Goal: Task Accomplishment & Management: Complete application form

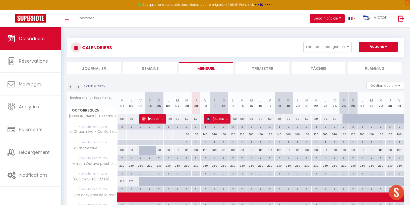
select select
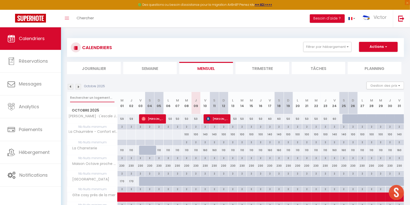
click at [84, 99] on input "text" at bounding box center [92, 97] width 44 height 9
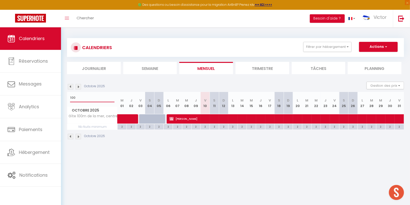
type input "100"
click at [175, 119] on span "[PERSON_NAME]" at bounding box center [353, 119] width 369 height 10
select select "OK"
select select "KO"
select select "0"
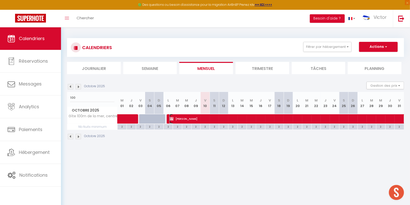
select select "0"
select select "1"
select select
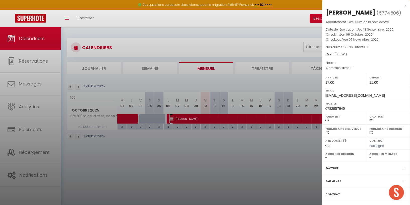
scroll to position [27, 0]
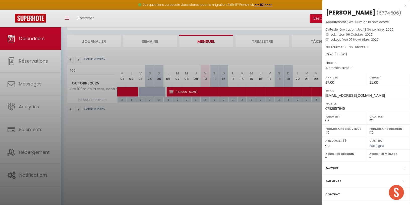
click at [351, 165] on div "Facture" at bounding box center [366, 168] width 88 height 13
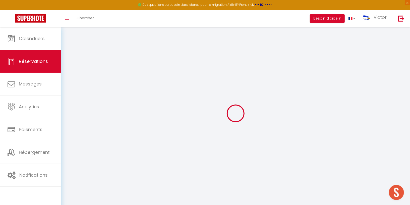
select select "cleaning"
select select
checkbox input "false"
select select
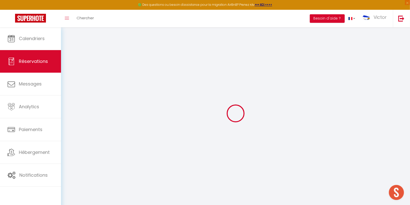
select select
checkbox input "false"
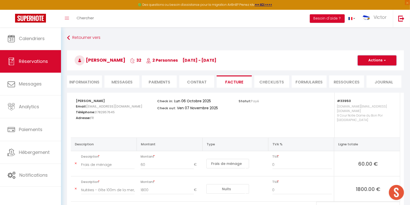
click at [386, 57] on button "Actions" at bounding box center [376, 60] width 39 height 10
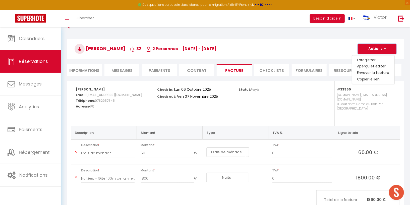
scroll to position [13, 0]
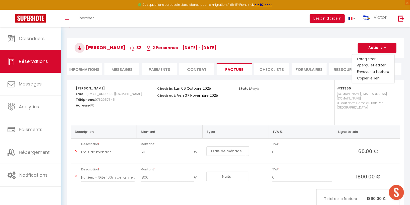
click at [91, 70] on li "Informations" at bounding box center [84, 69] width 35 height 12
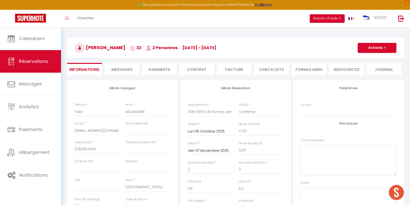
click at [385, 42] on h3 "[PERSON_NAME] 32 2 Personnes [DATE] - [DATE]" at bounding box center [235, 48] width 337 height 20
click at [383, 45] on button "Actions" at bounding box center [376, 48] width 39 height 10
click at [370, 71] on link "Supprimer" at bounding box center [372, 72] width 40 height 7
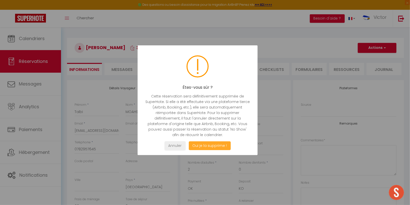
click at [221, 146] on button "Oui je la supprime !" at bounding box center [209, 145] width 42 height 9
click at [217, 143] on button "Oui je la supprime !" at bounding box center [209, 145] width 42 height 9
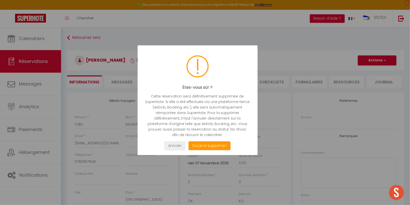
select select "not_cancelled"
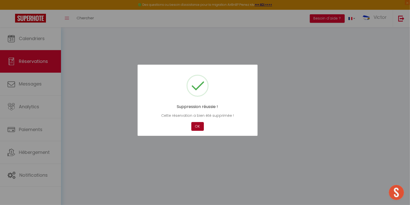
click at [199, 129] on button "OK" at bounding box center [197, 126] width 13 height 9
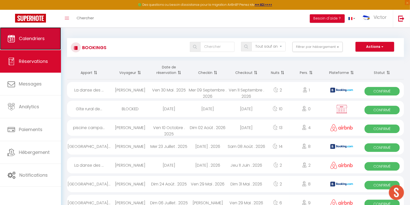
click at [42, 39] on span "Calendriers" at bounding box center [32, 38] width 26 height 6
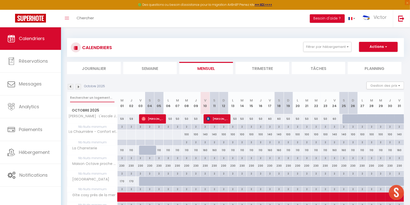
click at [101, 95] on input "text" at bounding box center [92, 97] width 44 height 9
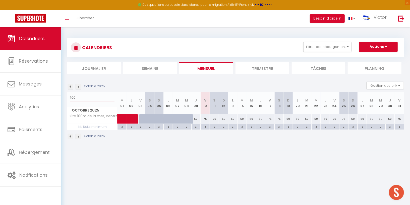
type input "100"
click at [235, 118] on div "50" at bounding box center [232, 118] width 9 height 9
type input "50"
type input "Lun 13 Octobre 2025"
type input "[DATE]"
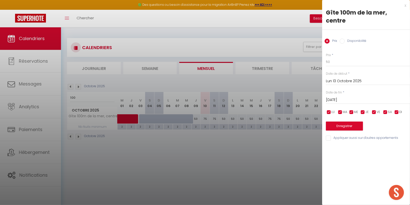
click at [286, 48] on div at bounding box center [205, 102] width 410 height 205
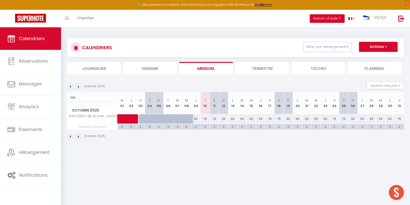
click at [400, 48] on div "Filtrer par hébergement Tous [PERSON_NAME] · L'escale Joli appartement avec vue…" at bounding box center [349, 47] width 105 height 10
click at [392, 47] on button "Actions" at bounding box center [378, 47] width 39 height 10
click at [376, 59] on link "Nouvelle réservation" at bounding box center [373, 59] width 44 height 8
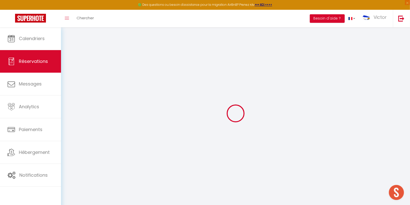
select select
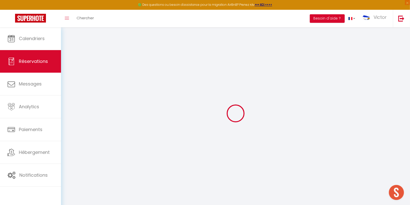
select select
checkbox input "false"
select select
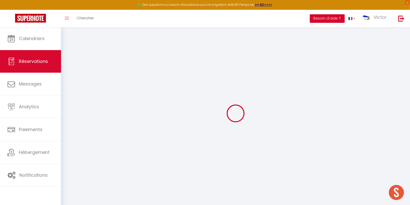
select select
checkbox input "false"
select select
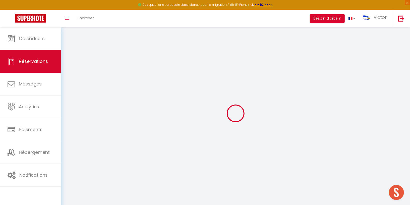
select select
checkbox input "false"
select select
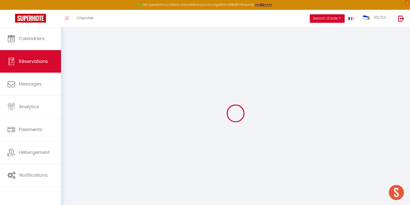
select select
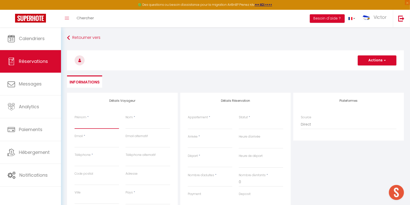
click at [92, 125] on input "Prénom" at bounding box center [97, 124] width 44 height 9
type input "H"
select select
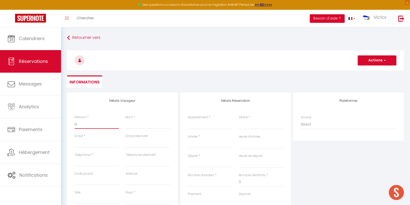
select select
checkbox input "false"
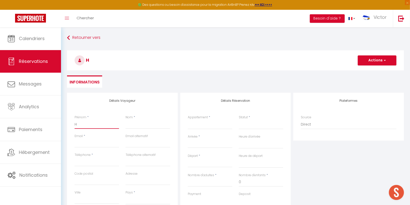
type input "Hu"
select select
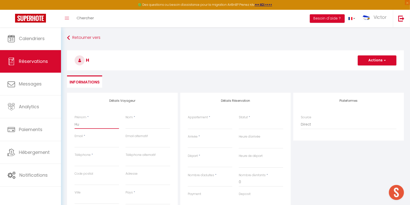
select select
checkbox input "false"
type input "Hug"
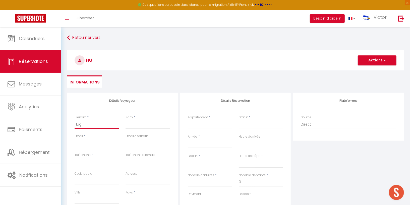
select select
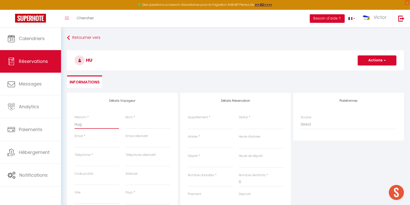
select select
checkbox input "false"
type input "[PERSON_NAME]"
select select
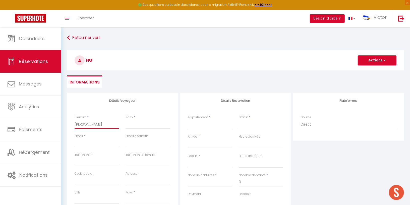
select select
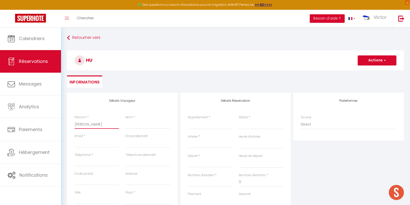
select select
checkbox input "false"
type input "HugoP"
select select
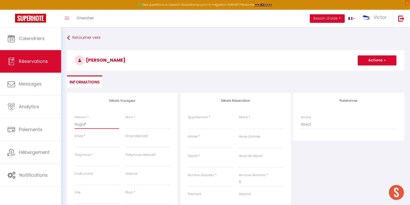
select select
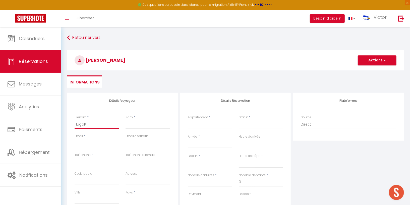
checkbox input "false"
type input "[PERSON_NAME]"
select select
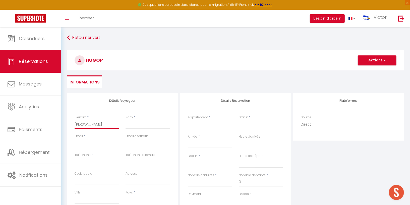
select select
checkbox input "false"
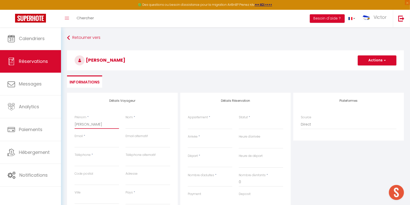
type input "[PERSON_NAME]"
click at [137, 123] on input "Nom" at bounding box center [147, 124] width 44 height 9
type input "P"
select select
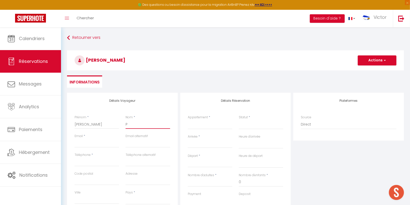
select select
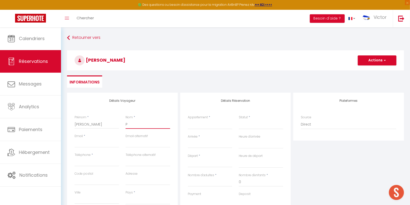
checkbox input "false"
type input "PI"
select select
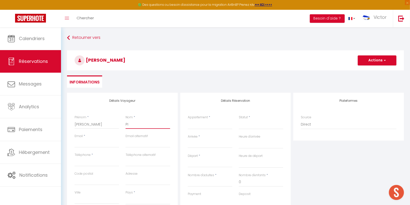
select select
checkbox input "false"
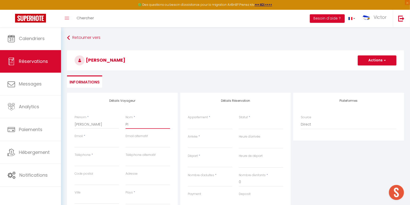
type input "PIE"
select select
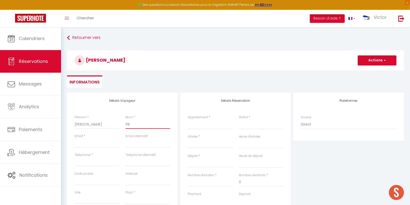
select select
checkbox input "false"
type input "PIEC"
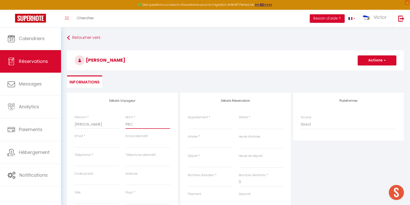
select select
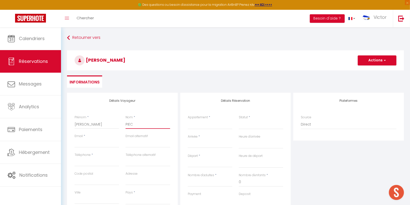
select select
checkbox input "false"
type input "PIECQ"
select select
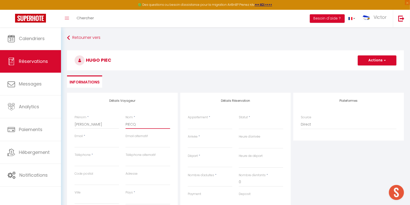
select select
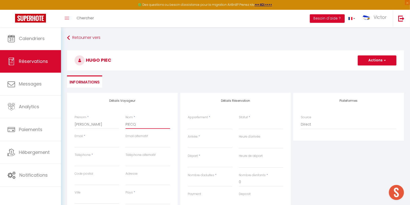
select select
checkbox input "false"
type input "PIECQ"
click at [94, 142] on input "Email client" at bounding box center [97, 143] width 44 height 9
paste input "[EMAIL_ADDRESS][DOMAIN_NAME]"
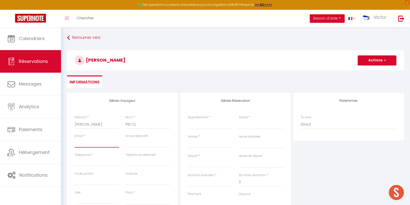
type input "[EMAIL_ADDRESS][DOMAIN_NAME]"
select select
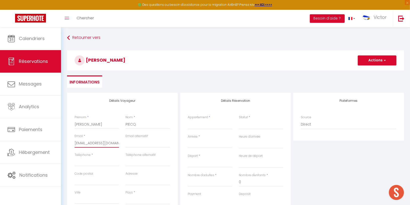
select select
checkbox input "false"
type input "[EMAIL_ADDRESS][DOMAIN_NAME]"
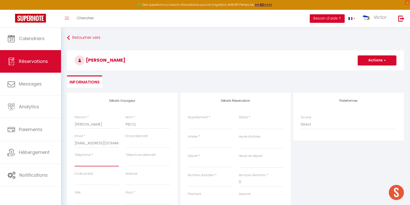
click at [83, 165] on input "Téléphone" at bounding box center [97, 162] width 44 height 9
paste input "0769543475"
type input "0769543475"
select select
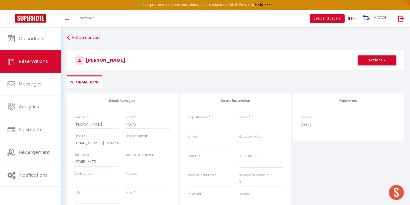
select select
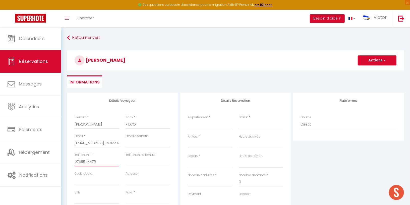
checkbox input "false"
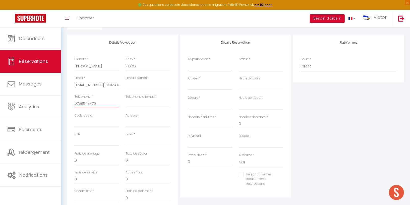
scroll to position [58, 0]
type input "0769543475"
click at [135, 143] on select "[GEOGRAPHIC_DATA] [GEOGRAPHIC_DATA] [GEOGRAPHIC_DATA] [GEOGRAPHIC_DATA] [GEOGRA…" at bounding box center [147, 142] width 44 height 10
select select "FR"
click at [125, 137] on select "[GEOGRAPHIC_DATA] [GEOGRAPHIC_DATA] [GEOGRAPHIC_DATA] [GEOGRAPHIC_DATA] [GEOGRA…" at bounding box center [147, 142] width 44 height 10
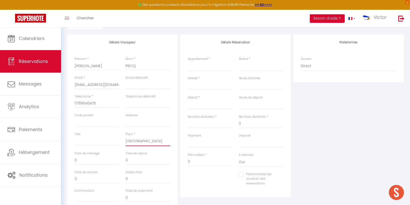
select select
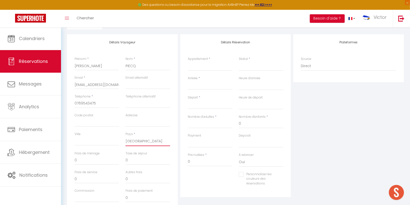
select select
checkbox input "false"
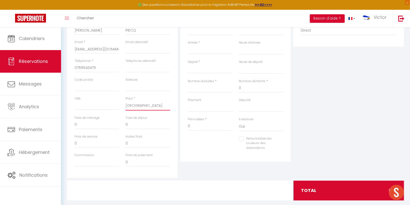
scroll to position [80, 0]
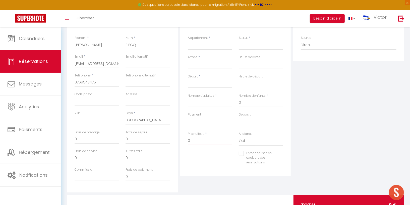
click at [191, 139] on input "0" at bounding box center [210, 140] width 44 height 9
select select
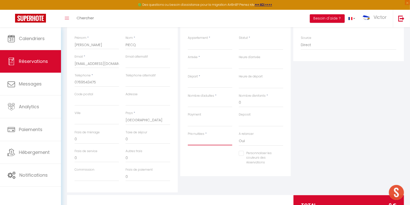
select select
checkbox input "false"
type input "1"
select select
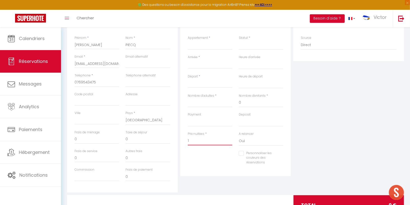
select select
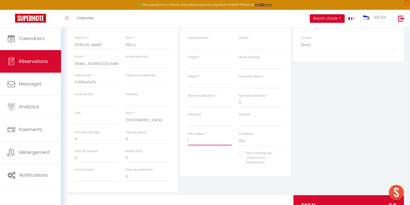
checkbox input "false"
type input "15"
select select
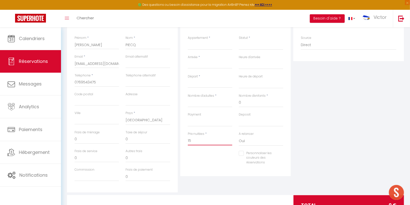
select select
checkbox input "false"
click at [200, 166] on div "Personnaliser les couleurs des réservations #D7092E" at bounding box center [235, 160] width 102 height 19
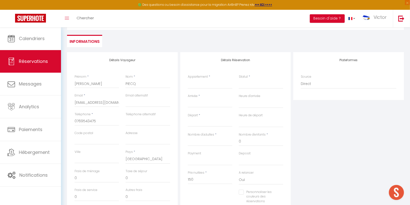
scroll to position [40, 0]
click at [198, 104] on input "Arrivée" at bounding box center [210, 104] width 44 height 7
click at [201, 152] on span "13" at bounding box center [203, 153] width 11 height 10
click at [212, 122] on input "[DATE]" at bounding box center [210, 123] width 44 height 7
click at [260, 130] on span ">" at bounding box center [257, 131] width 11 height 10
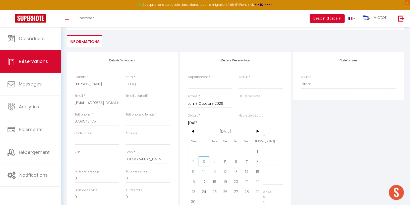
click at [203, 164] on span "3" at bounding box center [203, 162] width 11 height 10
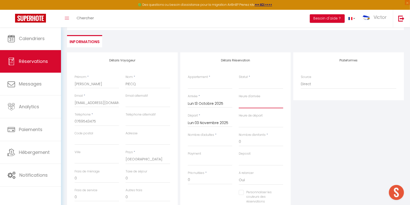
click at [251, 104] on select "00:00 00:30 01:00 01:30 02:00 02:30 03:00 03:30 04:00 04:30 05:00 05:30 06:00 0…" at bounding box center [261, 104] width 44 height 10
click at [239, 99] on select "00:00 00:30 01:00 01:30 02:00 02:30 03:00 03:30 04:00 04:30 05:00 05:30 06:00 0…" at bounding box center [261, 104] width 44 height 10
click at [249, 123] on select "00:00 00:30 01:00 01:30 02:00 02:30 03:00 03:30 04:00 04:30 05:00 05:30 06:00 0…" at bounding box center [261, 123] width 44 height 10
click at [239, 118] on select "00:00 00:30 01:00 01:30 02:00 02:30 03:00 03:30 04:00 04:30 05:00 05:30 06:00 0…" at bounding box center [261, 123] width 44 height 10
click at [218, 85] on select "[PERSON_NAME]escale Joli appartement avec vue mer La Charreterie Maison Octave …" at bounding box center [210, 85] width 44 height 10
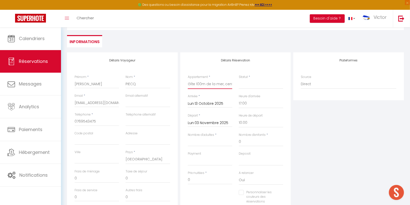
click at [188, 80] on select "[PERSON_NAME]escale Joli appartement avec vue mer La Charreterie Maison Octave …" at bounding box center [210, 85] width 44 height 10
click at [249, 86] on select "Confirmé Non Confirmé [PERSON_NAME] par le voyageur No Show Request" at bounding box center [261, 85] width 44 height 10
click at [239, 80] on select "Confirmé Non Confirmé [PERSON_NAME] par le voyageur No Show Request" at bounding box center [261, 85] width 44 height 10
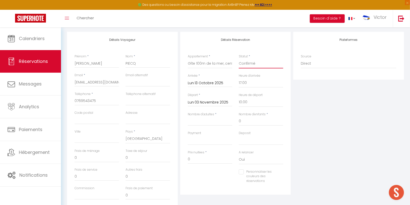
scroll to position [61, 0]
click at [248, 122] on input "0" at bounding box center [261, 121] width 44 height 9
click at [219, 122] on input "Nombre d'adultes" at bounding box center [210, 121] width 44 height 9
click at [294, 131] on div "Plateformes Source Direct [DOMAIN_NAME] [DOMAIN_NAME] Chalet montagne Expedia G…" at bounding box center [348, 121] width 113 height 179
click at [203, 156] on input "1200" at bounding box center [210, 159] width 44 height 9
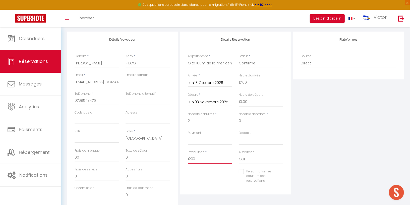
click at [203, 156] on input "1200" at bounding box center [210, 159] width 44 height 9
click at [318, 154] on div "Plateformes Source Direct [DOMAIN_NAME] [DOMAIN_NAME] Chalet montagne Expedia G…" at bounding box center [348, 121] width 113 height 179
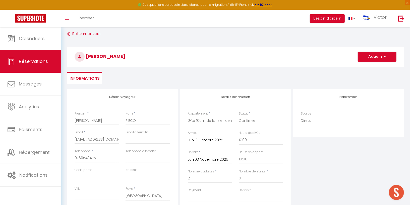
scroll to position [0, 0]
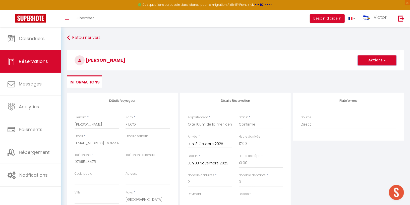
click at [388, 57] on button "Actions" at bounding box center [376, 60] width 39 height 10
click at [367, 71] on link "Enregistrer" at bounding box center [372, 71] width 40 height 7
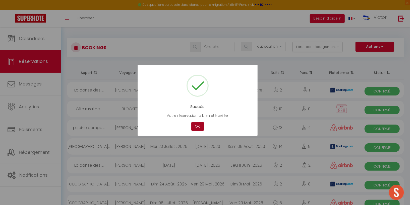
click at [198, 125] on button "OK" at bounding box center [197, 126] width 13 height 9
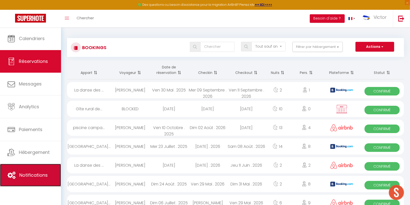
click at [38, 173] on span "Notifications" at bounding box center [33, 175] width 28 height 6
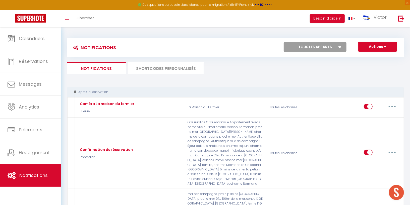
click at [169, 68] on li "SHORTCODES PERSONNALISÉS" at bounding box center [165, 68] width 75 height 12
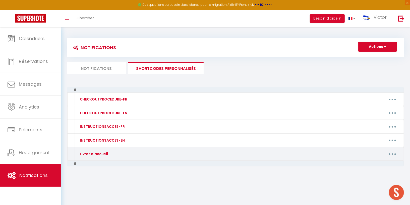
click at [395, 154] on button "button" at bounding box center [392, 154] width 14 height 8
click at [375, 164] on link "Editer" at bounding box center [378, 165] width 37 height 9
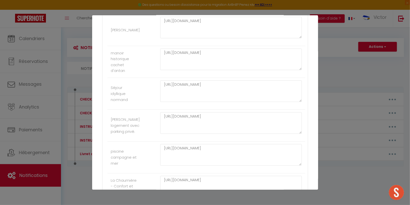
scroll to position [1536, 0]
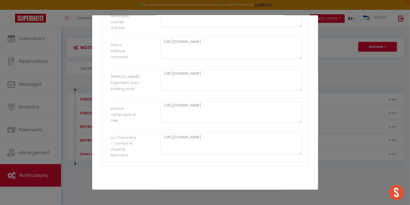
click at [185, 191] on button "Annuler" at bounding box center [188, 195] width 21 height 9
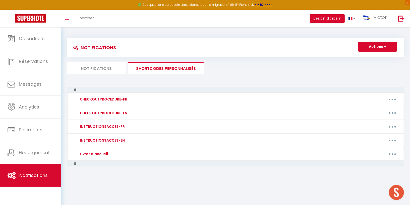
click at [110, 69] on li "Notifications" at bounding box center [96, 68] width 59 height 12
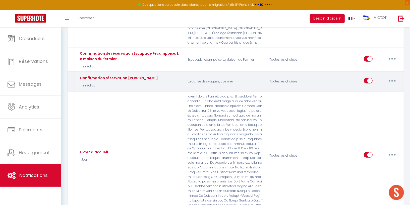
scroll to position [218, 0]
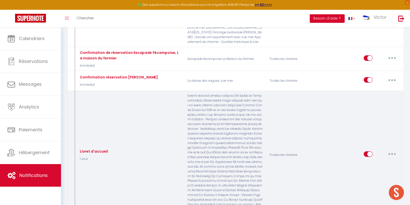
click at [393, 150] on button "button" at bounding box center [392, 154] width 14 height 8
click at [371, 162] on link "Editer" at bounding box center [378, 166] width 37 height 9
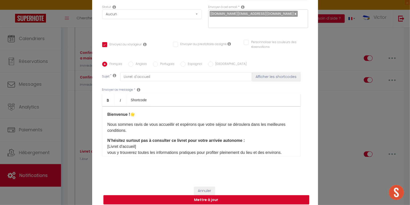
scroll to position [0, 0]
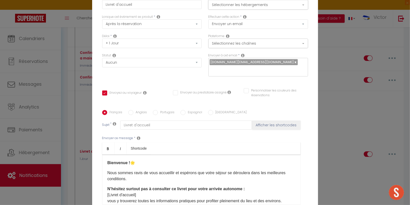
click at [240, 6] on button "Sélectionner les hébergements" at bounding box center [258, 5] width 100 height 10
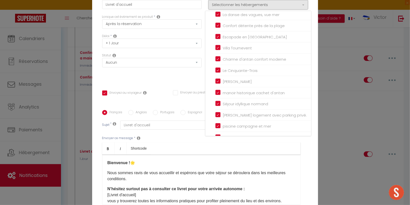
scroll to position [468, 0]
click at [195, 34] on div "Lorsque cet événement se produit * Après la réservation Avant Checkin (à partir…" at bounding box center [152, 24] width 106 height 19
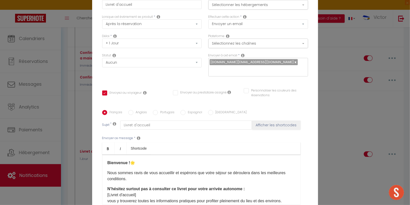
scroll to position [49, 0]
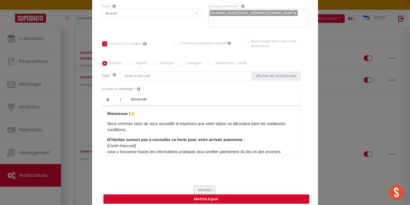
click at [203, 186] on button "Annuler" at bounding box center [204, 190] width 21 height 9
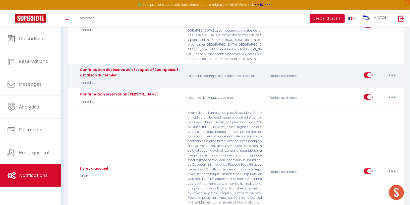
scroll to position [163, 0]
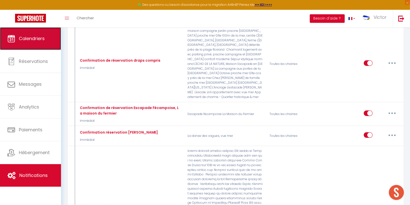
click at [34, 39] on span "Calendriers" at bounding box center [32, 38] width 26 height 6
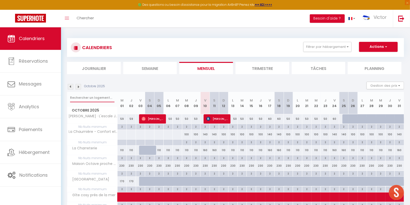
click at [89, 101] on input "text" at bounding box center [92, 97] width 44 height 9
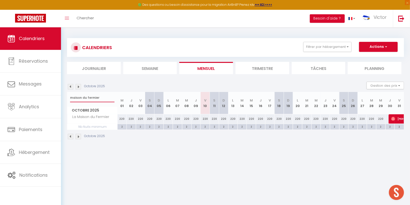
click at [81, 97] on input "maison du fermier" at bounding box center [92, 97] width 44 height 9
click at [373, 47] on button "Actions" at bounding box center [378, 47] width 39 height 10
click at [364, 58] on link "Nouvelle réservation" at bounding box center [373, 59] width 44 height 8
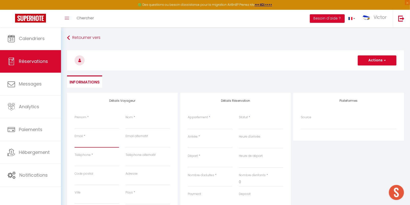
click at [95, 143] on input "Email client" at bounding box center [97, 143] width 44 height 9
paste input "[EMAIL_ADDRESS][DOMAIN_NAME]."
click at [75, 142] on input "[EMAIL_ADDRESS][DOMAIN_NAME]." at bounding box center [97, 143] width 44 height 9
click at [94, 162] on input "Téléphone" at bounding box center [97, 162] width 44 height 9
click at [96, 124] on input "Prénom" at bounding box center [97, 124] width 44 height 9
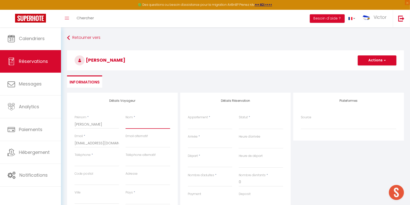
click at [142, 126] on input "Nom" at bounding box center [147, 124] width 44 height 9
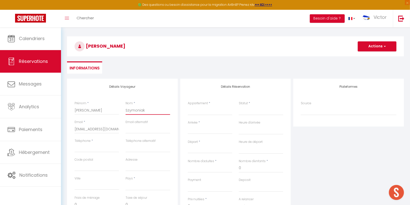
scroll to position [25, 0]
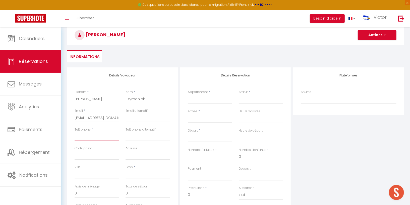
click at [97, 136] on input "Téléphone" at bounding box center [97, 136] width 44 height 9
paste input "0699840765"
click at [199, 101] on select "[PERSON_NAME]escale Joli appartement avec vue mer La Charreterie Maison Octave …" at bounding box center [210, 100] width 44 height 10
click at [188, 95] on select "[PERSON_NAME]escale Joli appartement avec vue mer La Charreterie Maison Octave …" at bounding box center [210, 100] width 44 height 10
click at [241, 103] on select "Confirmé Non Confirmé [PERSON_NAME] par le voyageur No Show Request" at bounding box center [261, 100] width 44 height 10
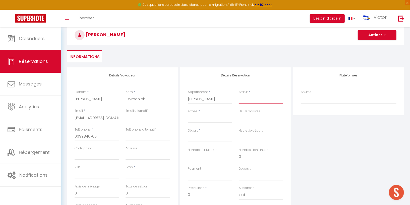
click at [239, 95] on select "Confirmé Non Confirmé [PERSON_NAME] par le voyageur No Show Request" at bounding box center [261, 100] width 44 height 10
click at [214, 122] on input "Arrivée" at bounding box center [210, 119] width 44 height 7
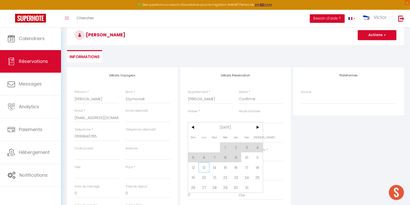
click at [204, 167] on span "13" at bounding box center [203, 168] width 11 height 10
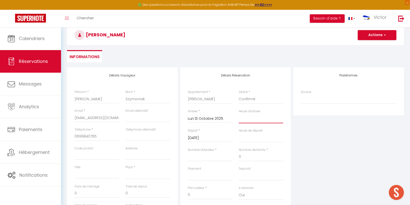
click at [249, 118] on select "00:00 00:30 01:00 01:30 02:00 02:30 03:00 03:30 04:00 04:30 05:00 05:30 06:00 0…" at bounding box center [261, 119] width 44 height 10
click at [239, 114] on select "00:00 00:30 01:00 01:30 02:00 02:30 03:00 03:30 04:00 04:30 05:00 05:30 06:00 0…" at bounding box center [261, 119] width 44 height 10
click at [211, 158] on input "Nombre d'adultes" at bounding box center [210, 157] width 44 height 9
click at [213, 137] on input "[DATE]" at bounding box center [210, 138] width 44 height 7
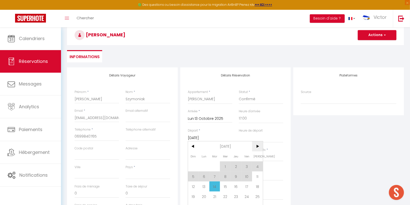
click at [258, 149] on span ">" at bounding box center [257, 146] width 11 height 10
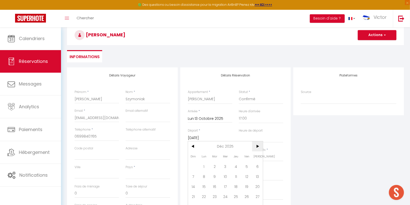
click at [258, 149] on span ">" at bounding box center [257, 146] width 11 height 10
click at [192, 145] on span "<" at bounding box center [193, 146] width 11 height 10
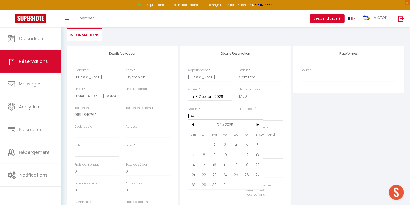
scroll to position [48, 0]
click at [213, 185] on span "30" at bounding box center [214, 184] width 11 height 10
click at [251, 118] on select "00:00 00:30 01:00 01:30 02:00 02:30 03:00 03:30 04:00 04:30 05:00 05:30 06:00 0…" at bounding box center [261, 116] width 44 height 10
click at [239, 111] on select "00:00 00:30 01:00 01:30 02:00 02:30 03:00 03:30 04:00 04:30 05:00 05:30 06:00 0…" at bounding box center [261, 116] width 44 height 10
click at [287, 122] on div "Détails Réservation Appartement * [PERSON_NAME]escale Joli appartement avec vue…" at bounding box center [235, 126] width 111 height 163
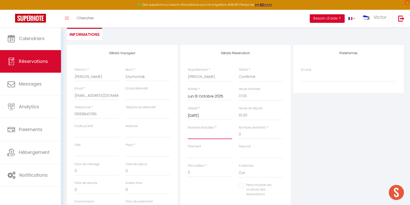
click at [221, 139] on input "Nombre d'adultes" at bounding box center [210, 134] width 44 height 9
click at [257, 133] on input "0" at bounding box center [261, 134] width 44 height 9
click at [311, 151] on div "Plateformes Source Direct [DOMAIN_NAME] [DOMAIN_NAME] Chalet montagne Expedia G…" at bounding box center [348, 134] width 113 height 179
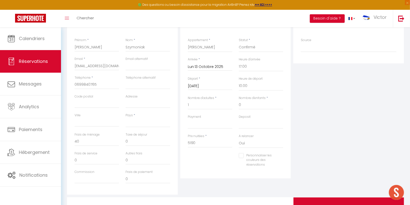
scroll to position [80, 0]
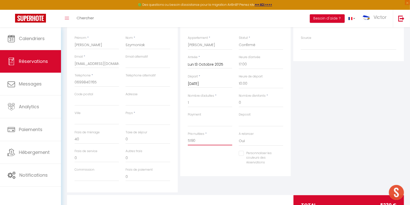
click at [215, 141] on input "5190" at bounding box center [210, 140] width 44 height 9
click at [319, 122] on div "Plateformes Source Direct [DOMAIN_NAME] [DOMAIN_NAME] Chalet montagne Expedia G…" at bounding box center [348, 102] width 113 height 179
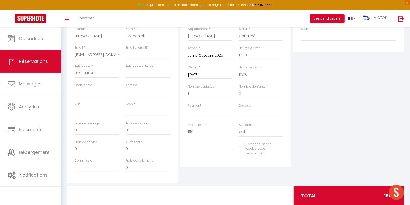
scroll to position [90, 0]
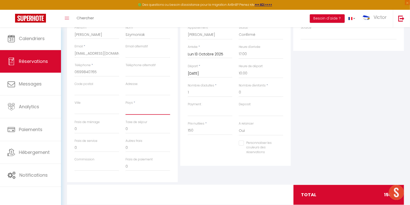
click at [142, 108] on select "[GEOGRAPHIC_DATA] [GEOGRAPHIC_DATA] [GEOGRAPHIC_DATA] [GEOGRAPHIC_DATA] [GEOGRA…" at bounding box center [147, 110] width 44 height 10
click at [125, 105] on select "[GEOGRAPHIC_DATA] [GEOGRAPHIC_DATA] [GEOGRAPHIC_DATA] [GEOGRAPHIC_DATA] [GEOGRA…" at bounding box center [147, 110] width 44 height 10
click at [314, 99] on div "Plateformes Source Direct [DOMAIN_NAME] [DOMAIN_NAME] Chalet montagne Expedia G…" at bounding box center [348, 92] width 113 height 179
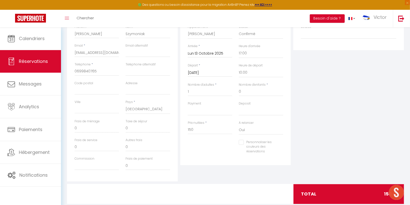
scroll to position [0, 0]
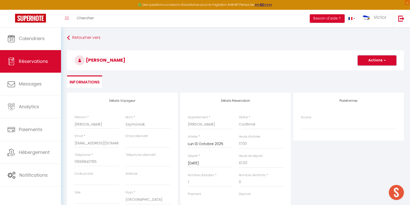
click at [379, 57] on button "Actions" at bounding box center [376, 60] width 39 height 10
click at [370, 70] on link "Enregistrer" at bounding box center [372, 71] width 40 height 7
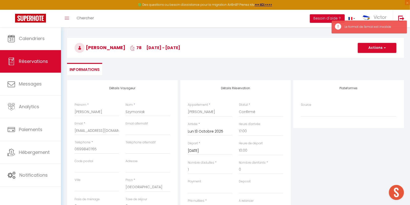
scroll to position [14, 0]
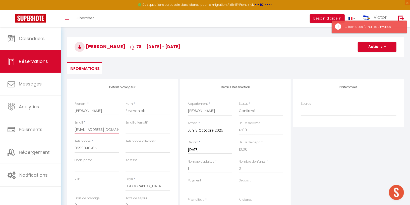
click at [114, 131] on input "[EMAIL_ADDRESS][DOMAIN_NAME]." at bounding box center [97, 129] width 44 height 9
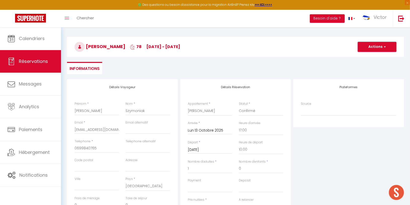
click at [380, 44] on button "Actions" at bounding box center [376, 47] width 39 height 10
click at [370, 57] on link "Enregistrer" at bounding box center [372, 58] width 40 height 7
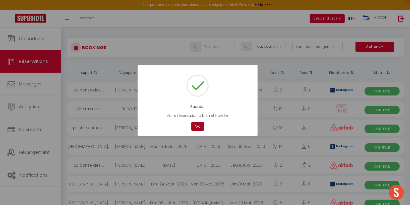
click at [199, 124] on button "OK" at bounding box center [197, 126] width 13 height 9
